Goal: Task Accomplishment & Management: Manage account settings

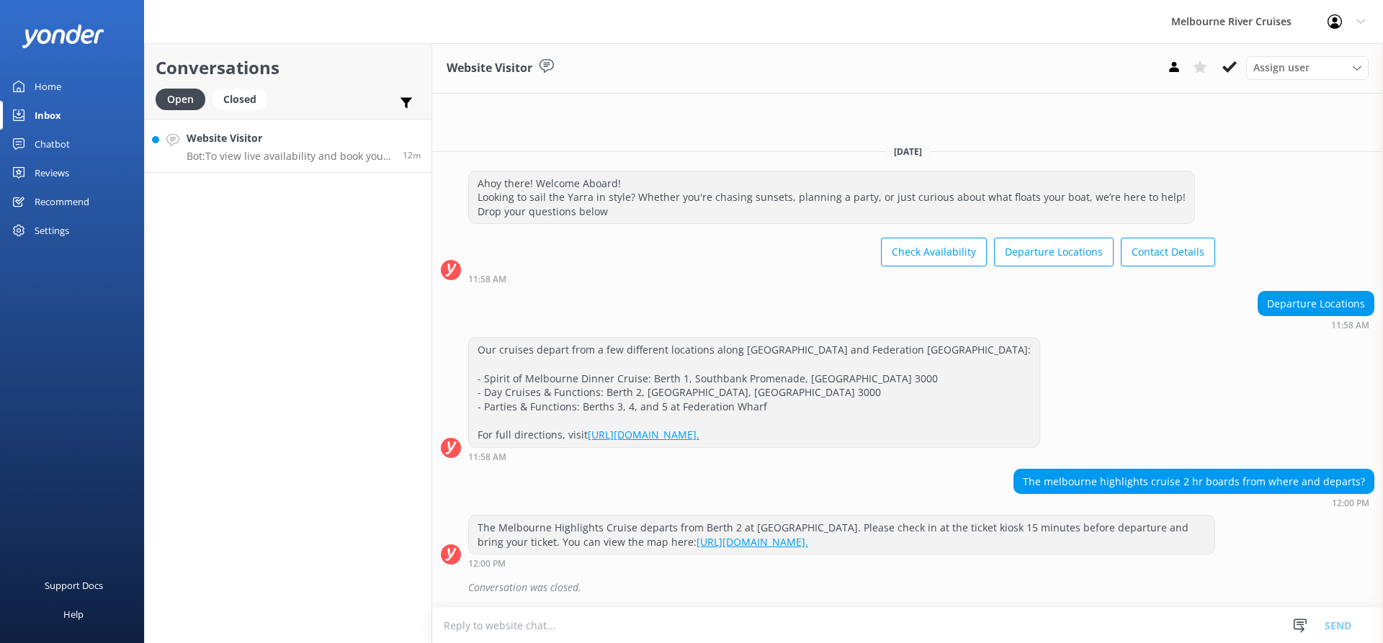
click at [311, 172] on link "Website Visitor Bot: To view live availability and book your Melbourne River Cr…" at bounding box center [288, 146] width 287 height 54
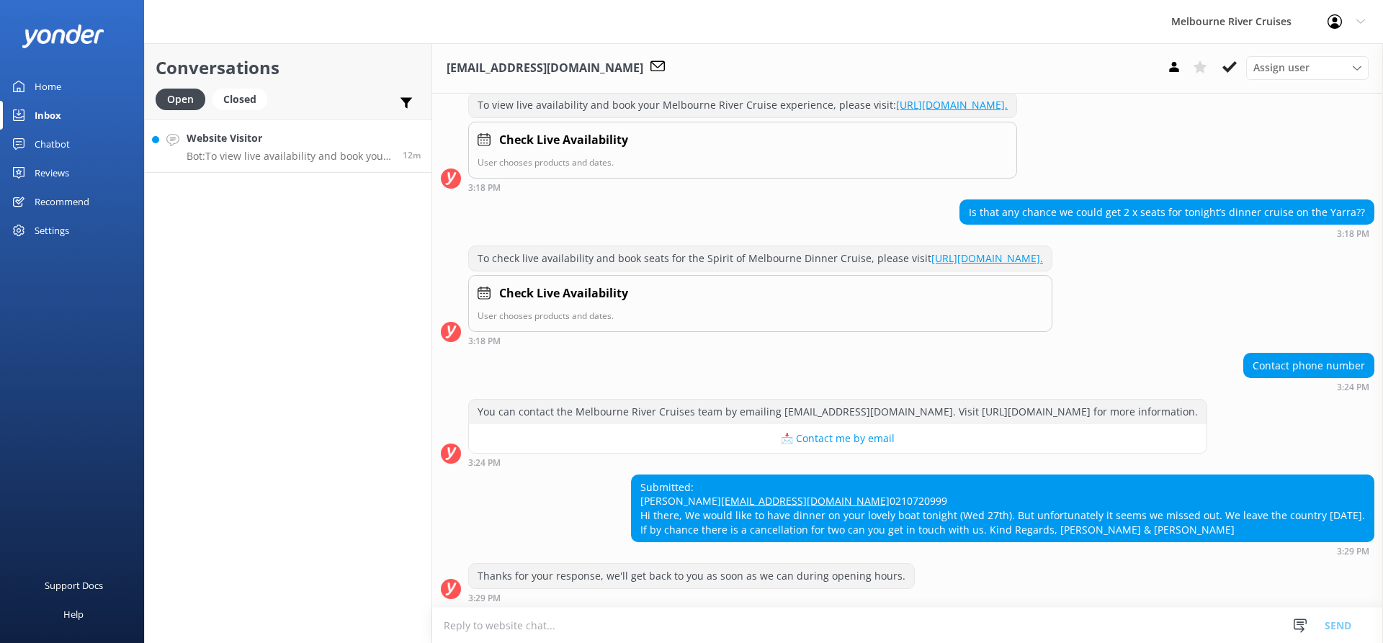
scroll to position [298, 0]
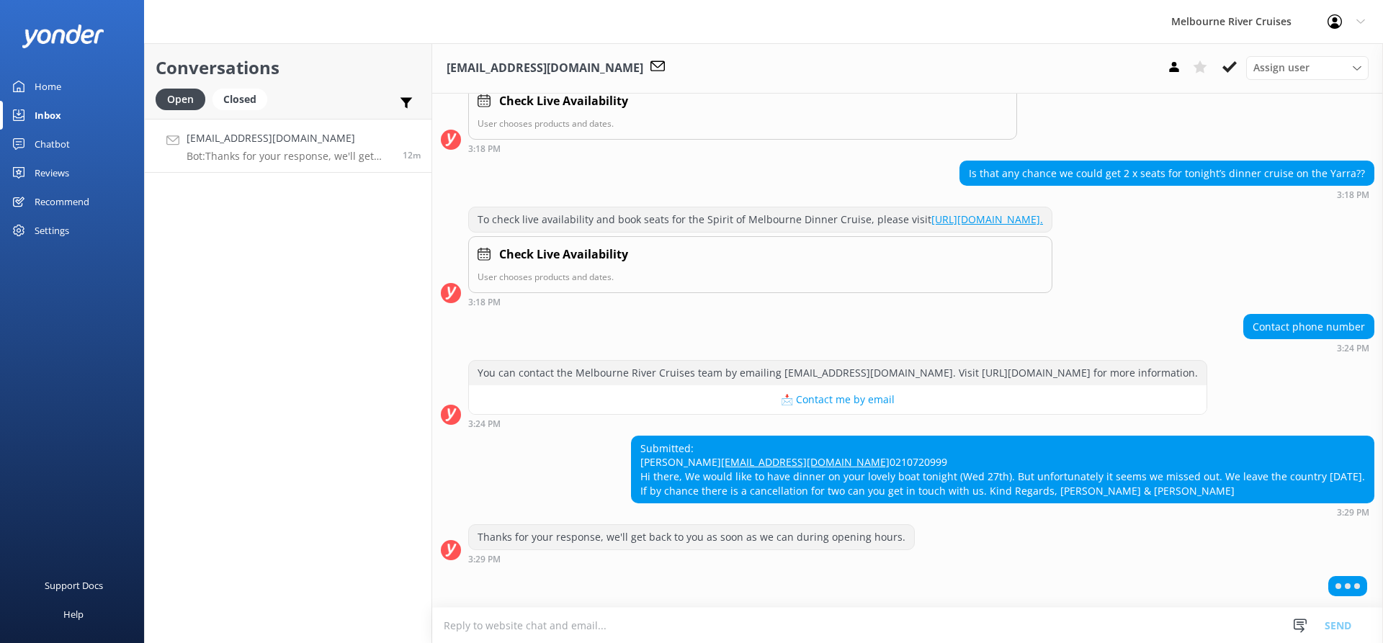
click at [65, 86] on link "Home" at bounding box center [72, 86] width 144 height 29
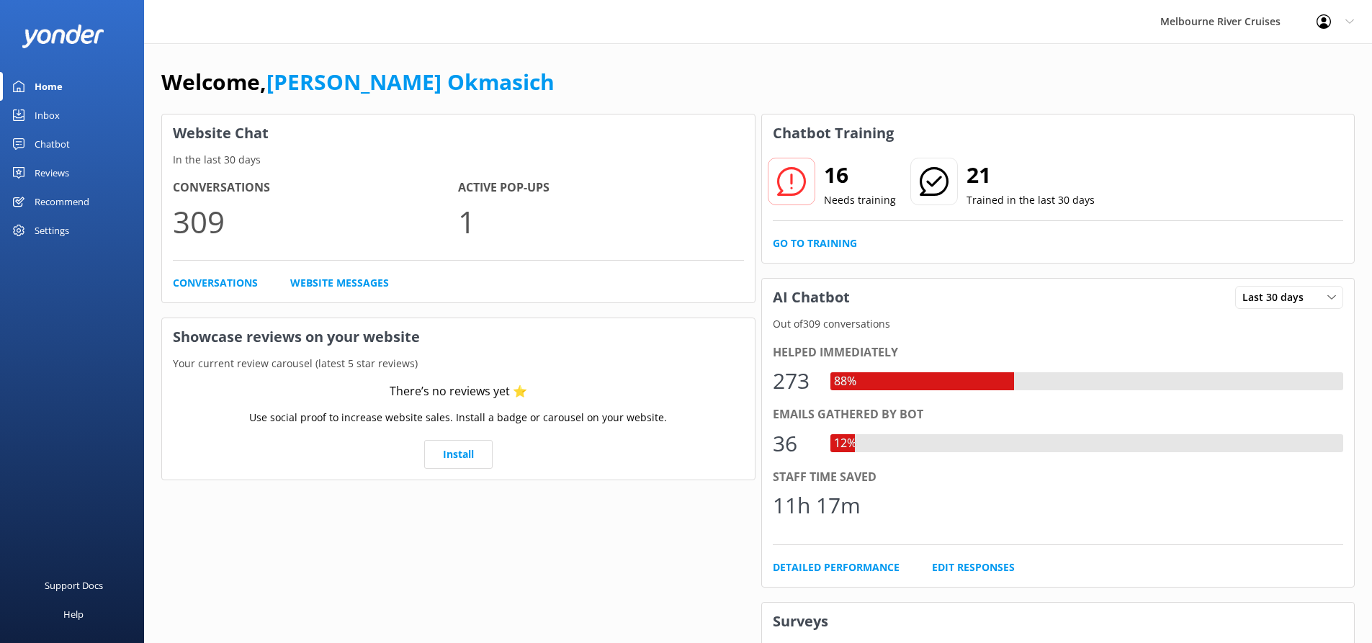
click at [66, 111] on link "Inbox" at bounding box center [72, 115] width 144 height 29
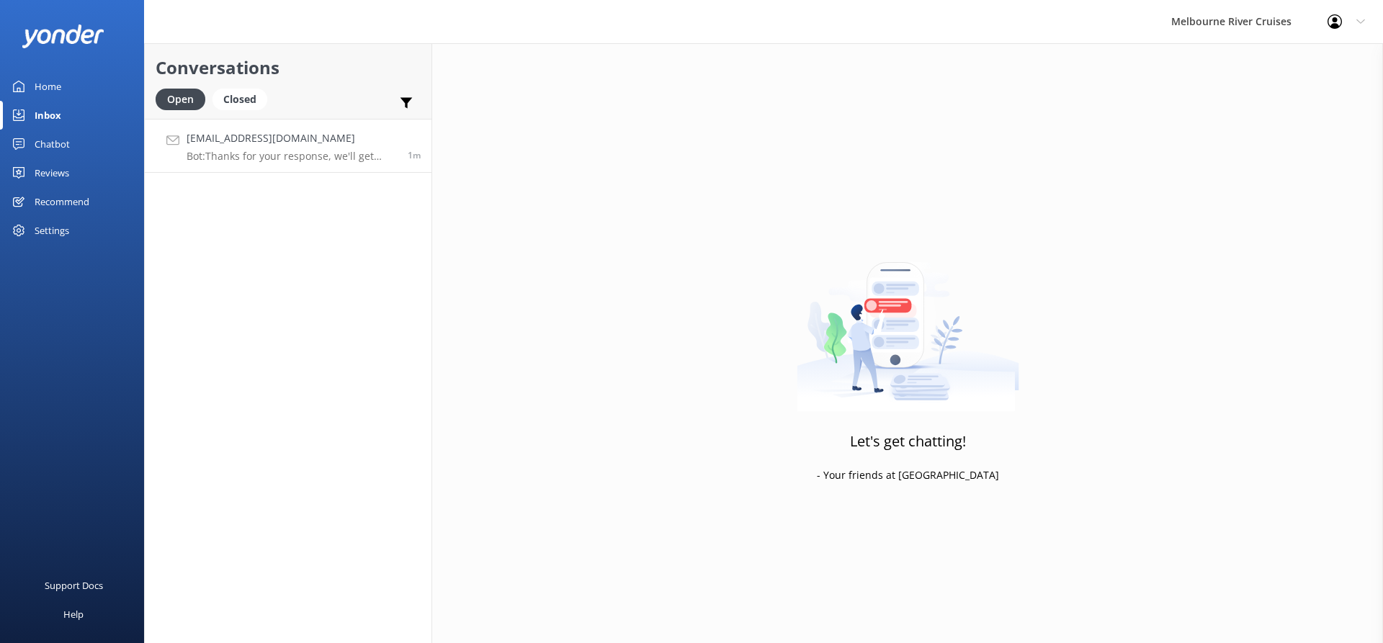
click at [305, 148] on div "[EMAIL_ADDRESS][DOMAIN_NAME] Bot: Thanks for your response, we'll get back to y…" at bounding box center [292, 145] width 210 height 31
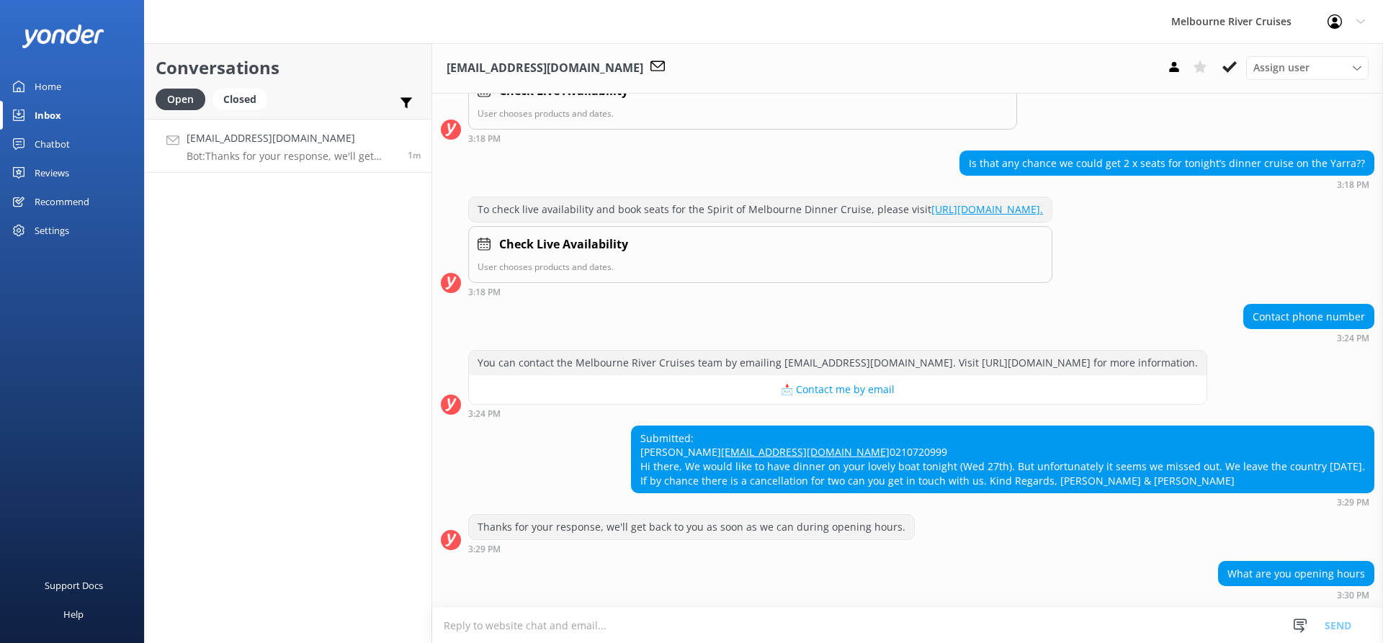
scroll to position [326, 0]
click at [1298, 71] on span "Assign user" at bounding box center [1282, 68] width 56 height 16
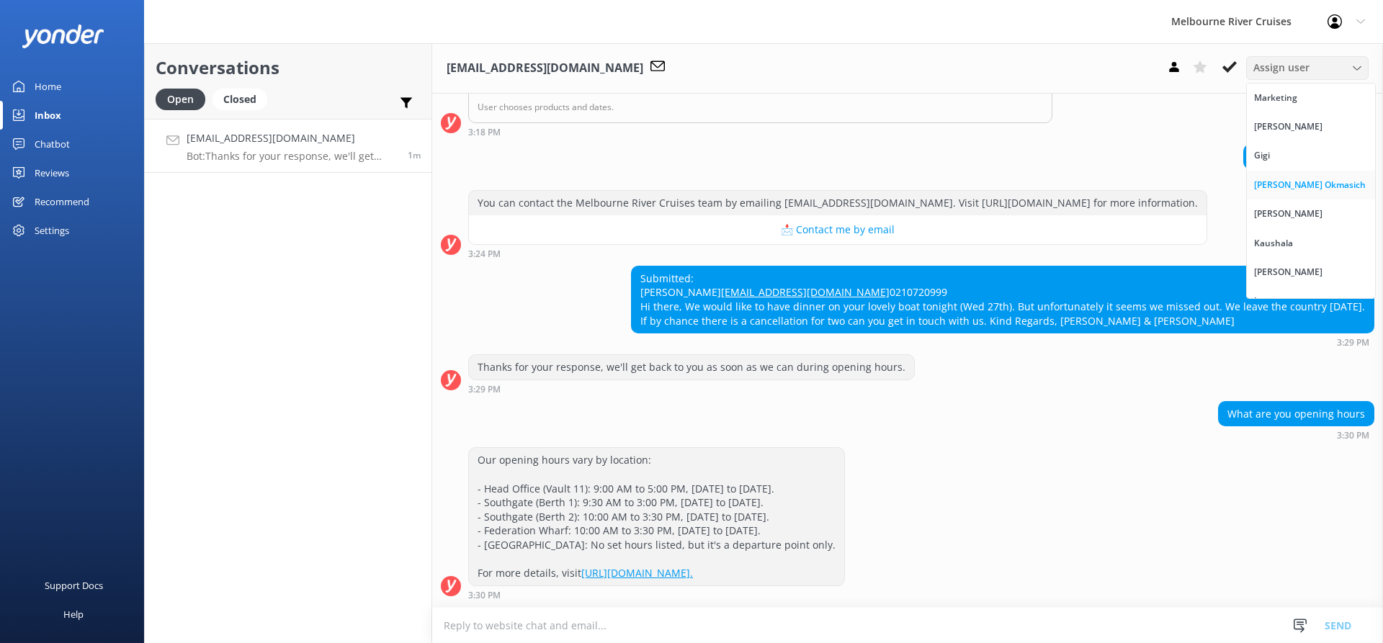
scroll to position [486, 0]
click at [1287, 268] on link "[PERSON_NAME]" at bounding box center [1311, 272] width 128 height 29
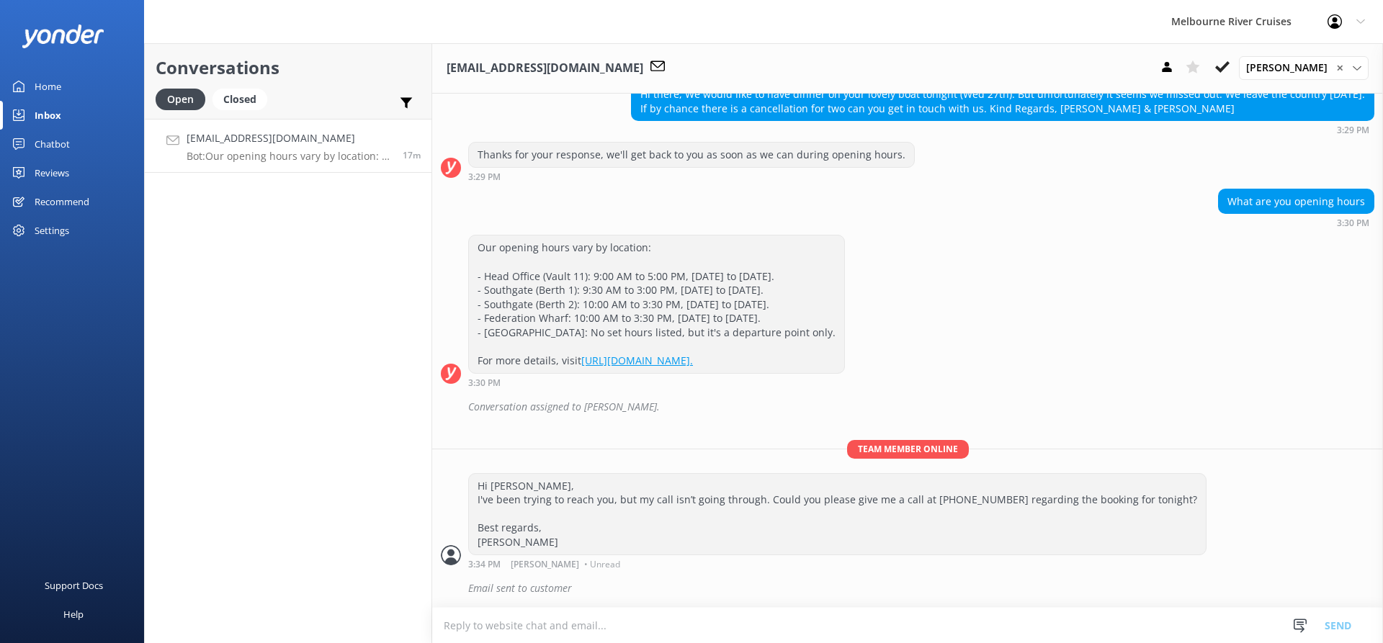
scroll to position [698, 0]
